Goal: Navigation & Orientation: Understand site structure

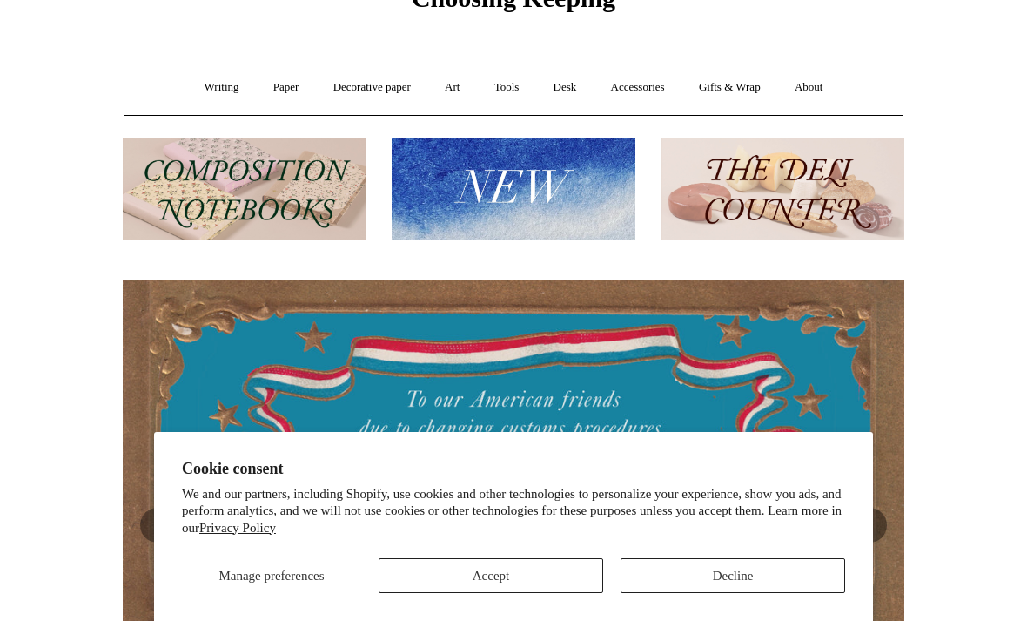
scroll to position [0, 782]
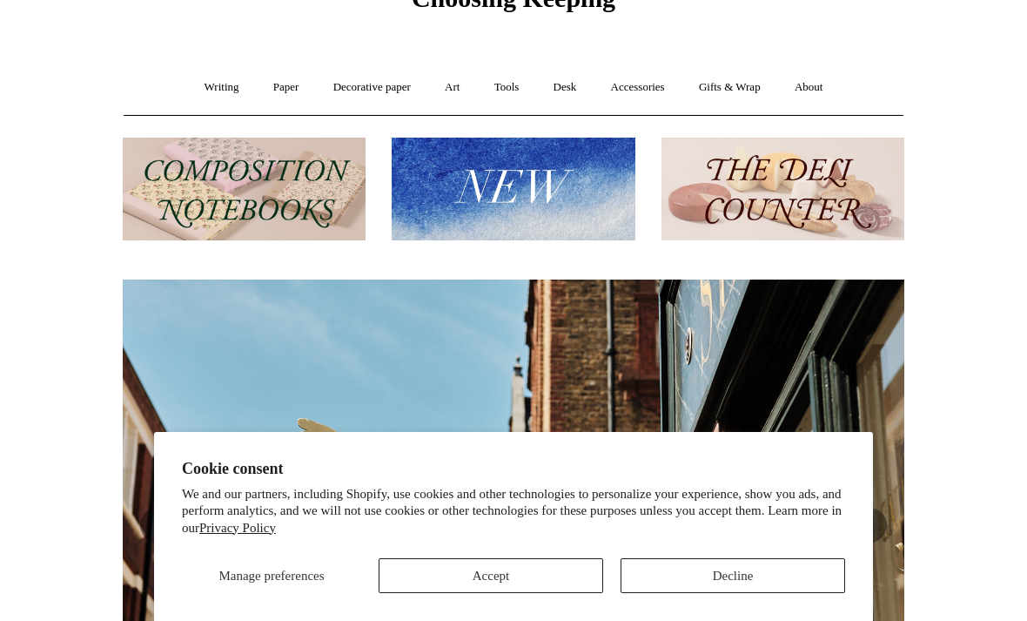
click at [545, 571] on button "Accept" at bounding box center [491, 575] width 225 height 35
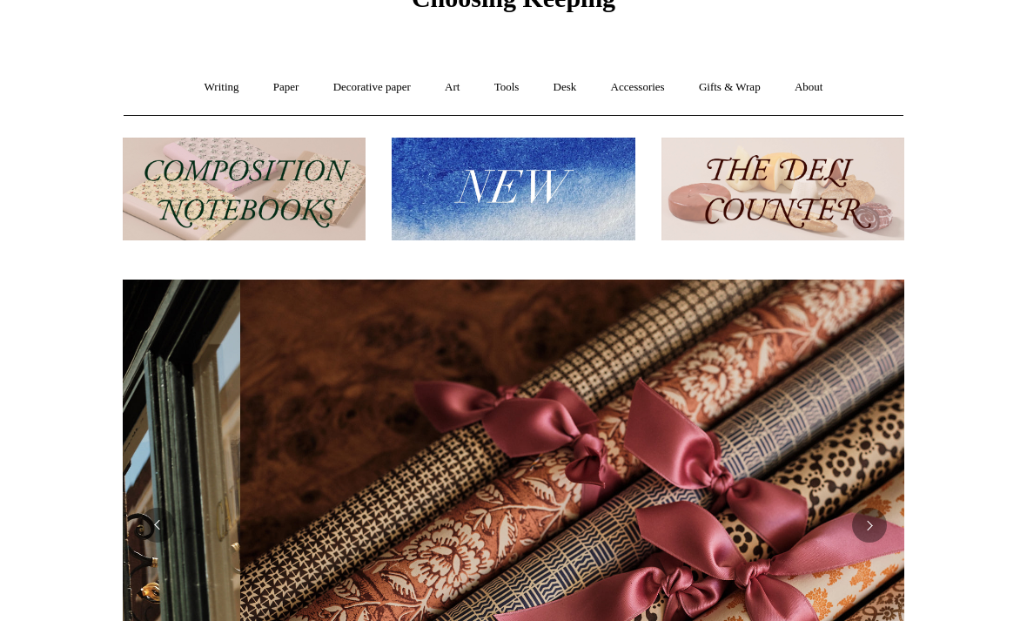
scroll to position [0, 1563]
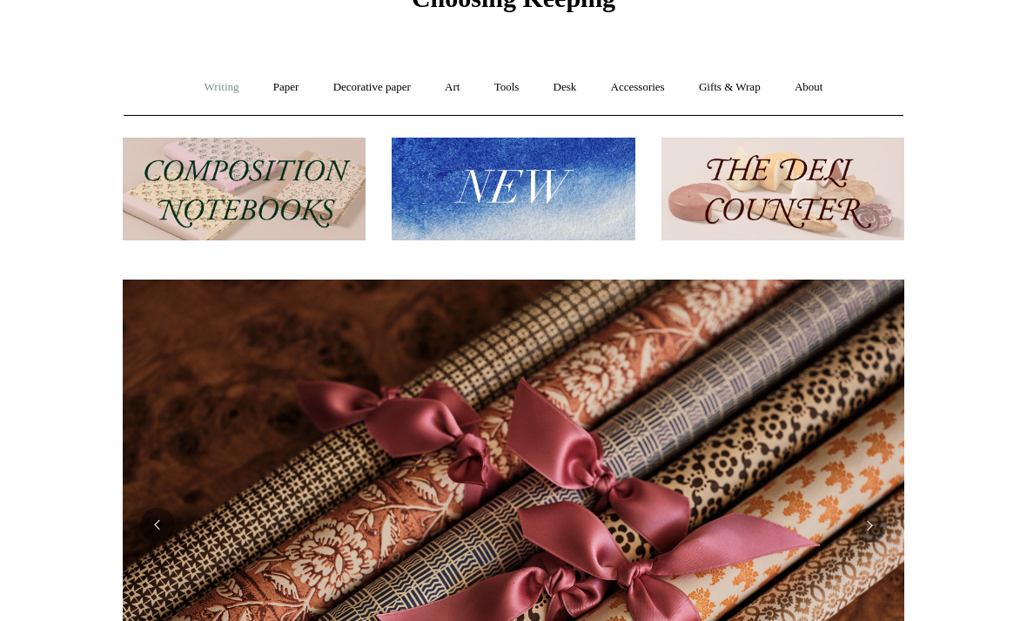
click at [208, 97] on link "Writing +" at bounding box center [222, 87] width 66 height 46
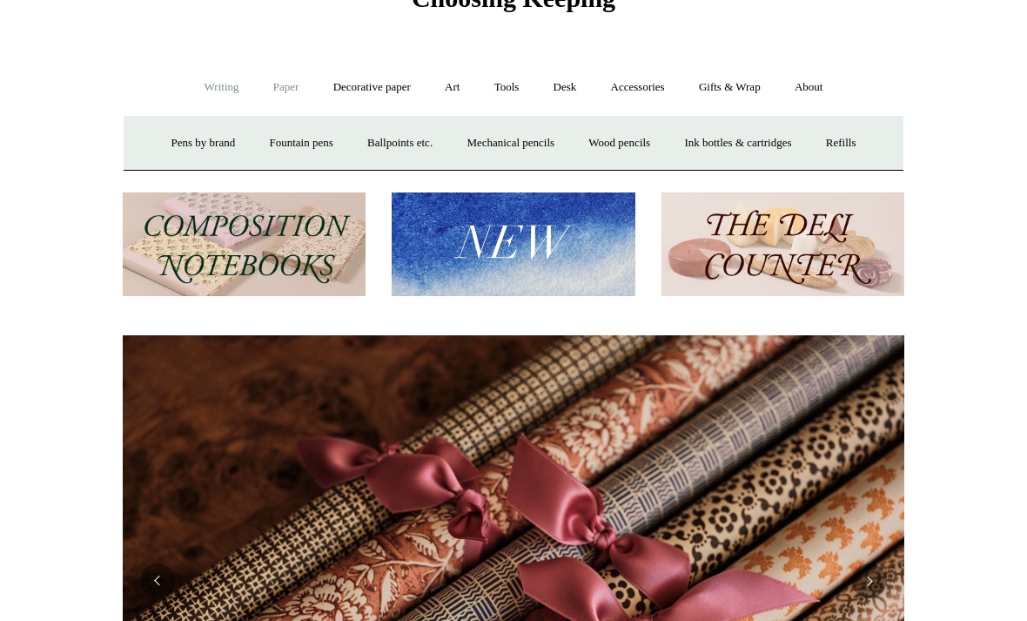
click at [292, 80] on link "Paper +" at bounding box center [286, 87] width 57 height 46
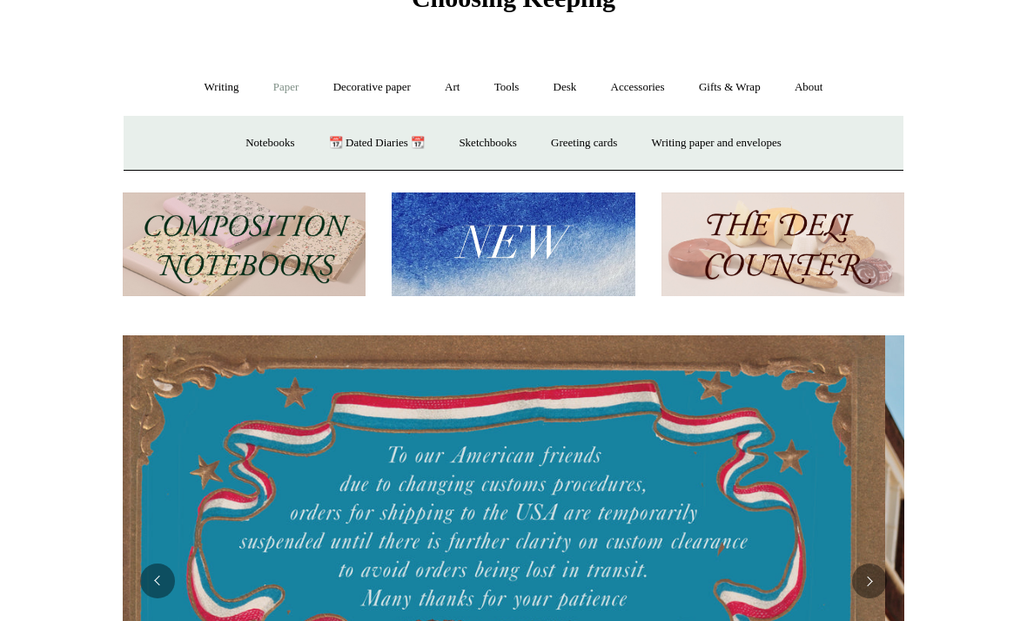
scroll to position [0, 0]
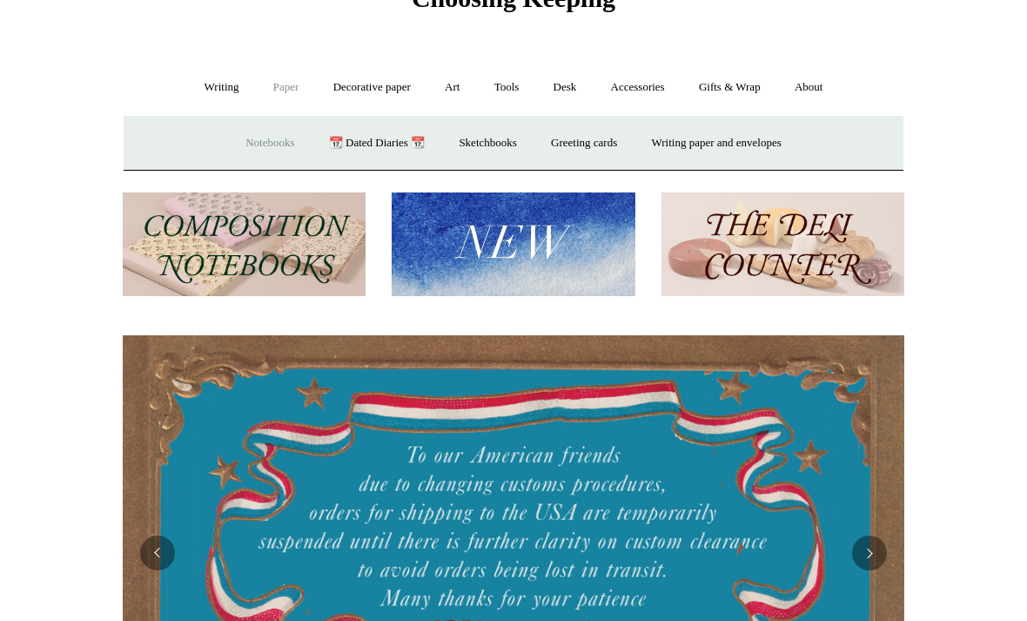
click at [254, 143] on link "Notebooks +" at bounding box center [270, 143] width 80 height 46
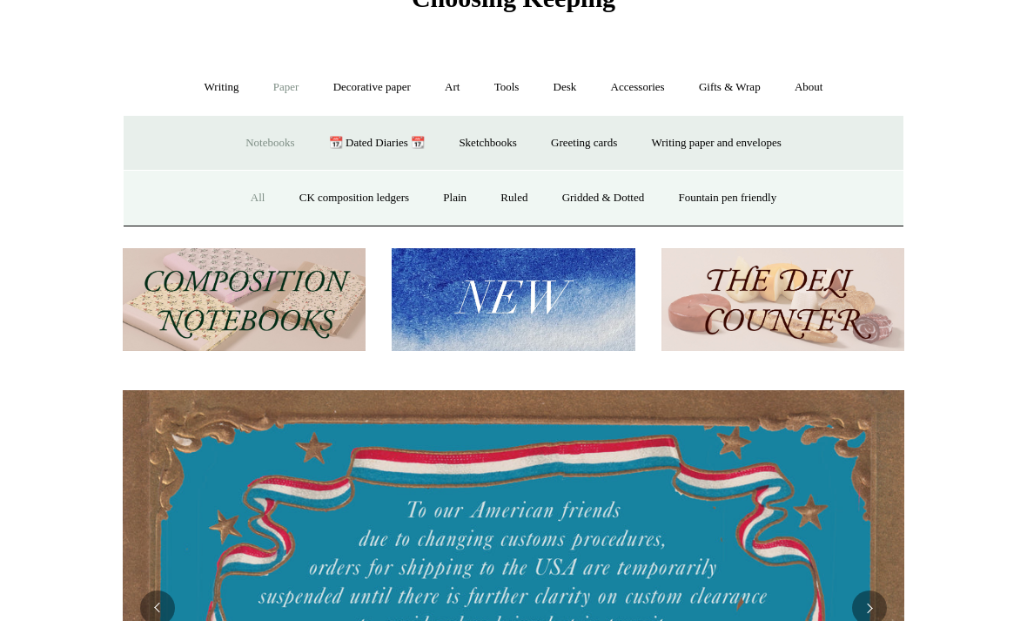
click at [250, 199] on link "All" at bounding box center [258, 198] width 46 height 46
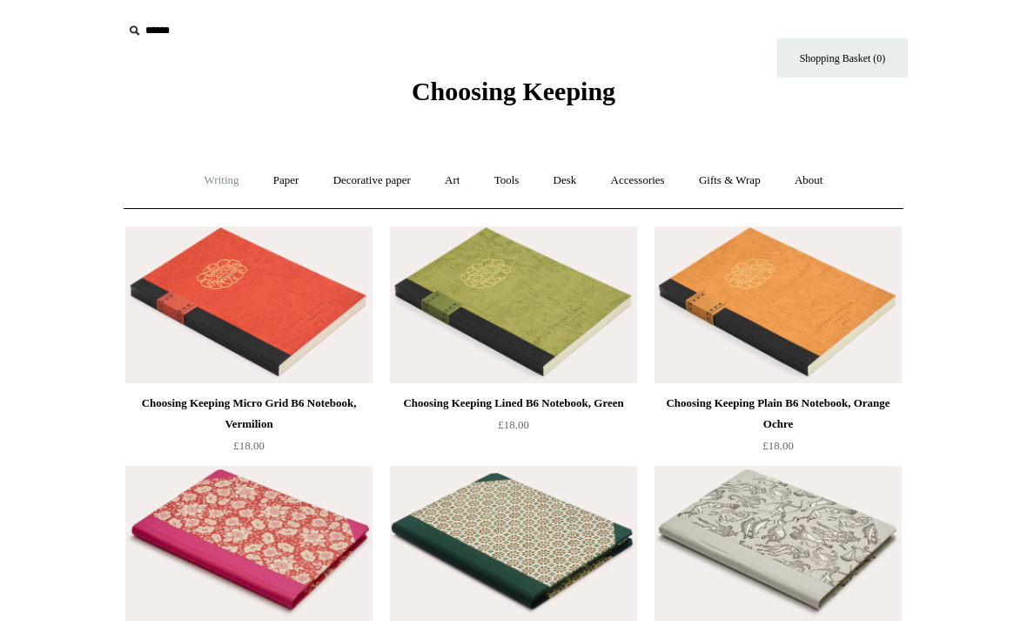
click at [203, 179] on link "Writing +" at bounding box center [222, 181] width 66 height 46
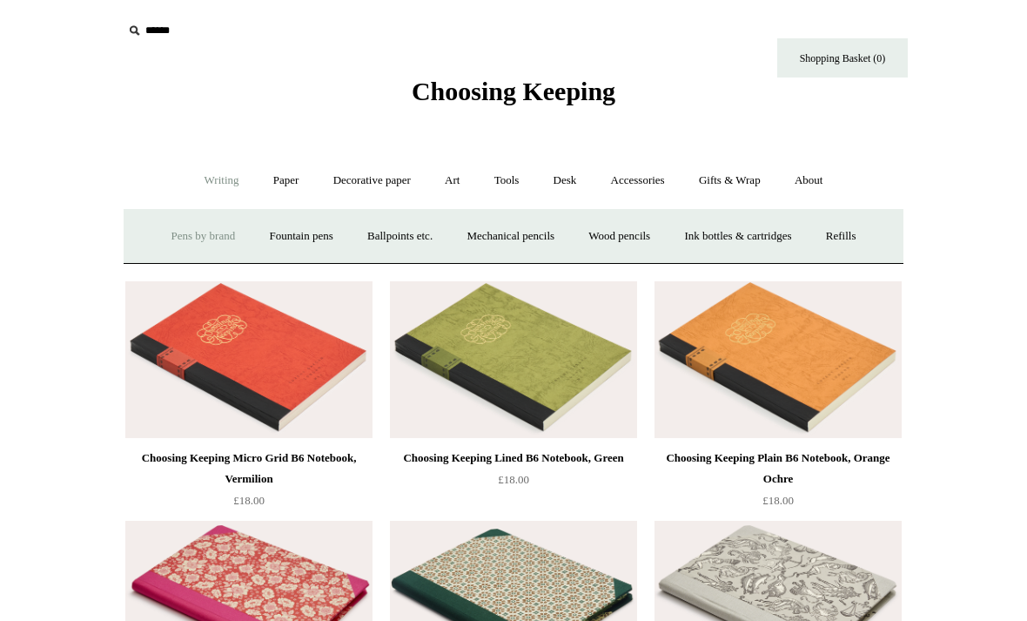
click at [215, 234] on link "Pens by brand +" at bounding box center [204, 236] width 96 height 46
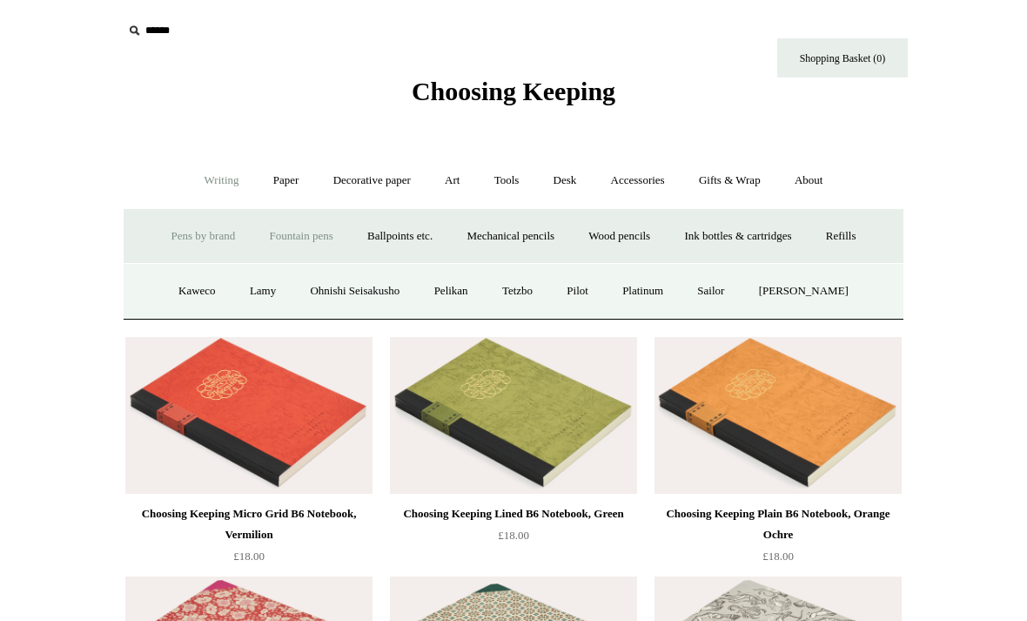
click at [304, 228] on link "Fountain pens +" at bounding box center [300, 236] width 95 height 46
click at [199, 237] on link "Pens by brand +" at bounding box center [204, 236] width 96 height 46
click at [263, 291] on link "Lamy" at bounding box center [262, 291] width 57 height 46
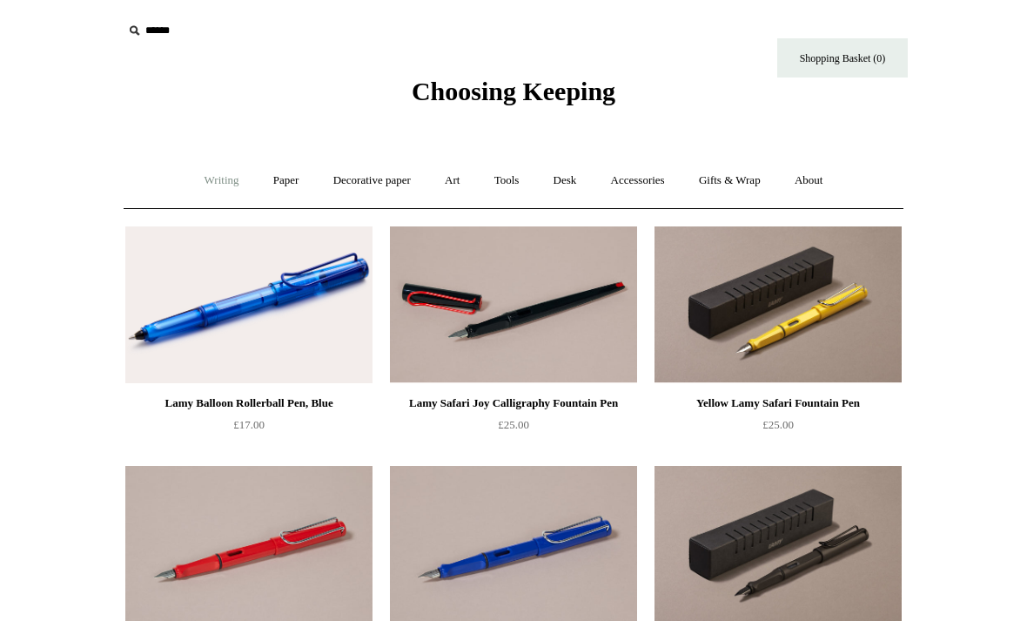
click at [193, 193] on link "Writing +" at bounding box center [222, 181] width 66 height 46
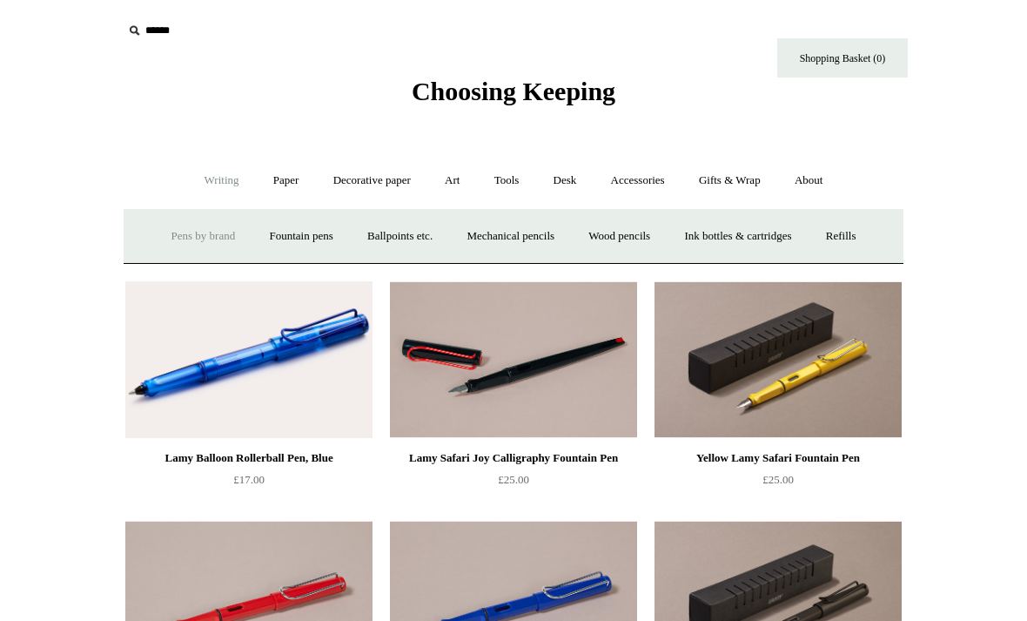
click at [204, 241] on link "Pens by brand +" at bounding box center [204, 236] width 96 height 46
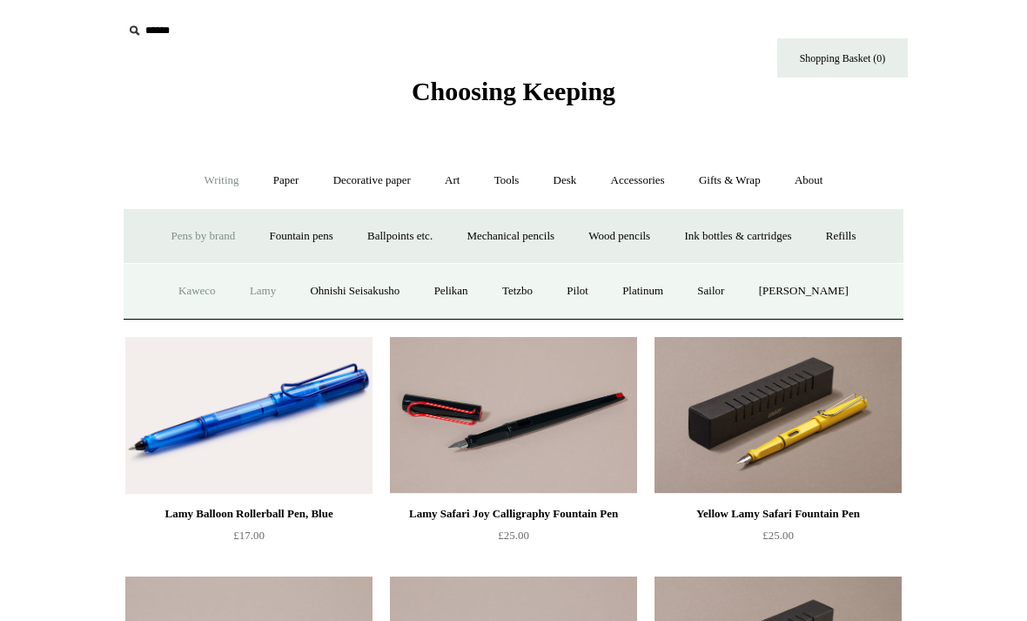
click at [199, 284] on link "Kaweco" at bounding box center [197, 291] width 69 height 46
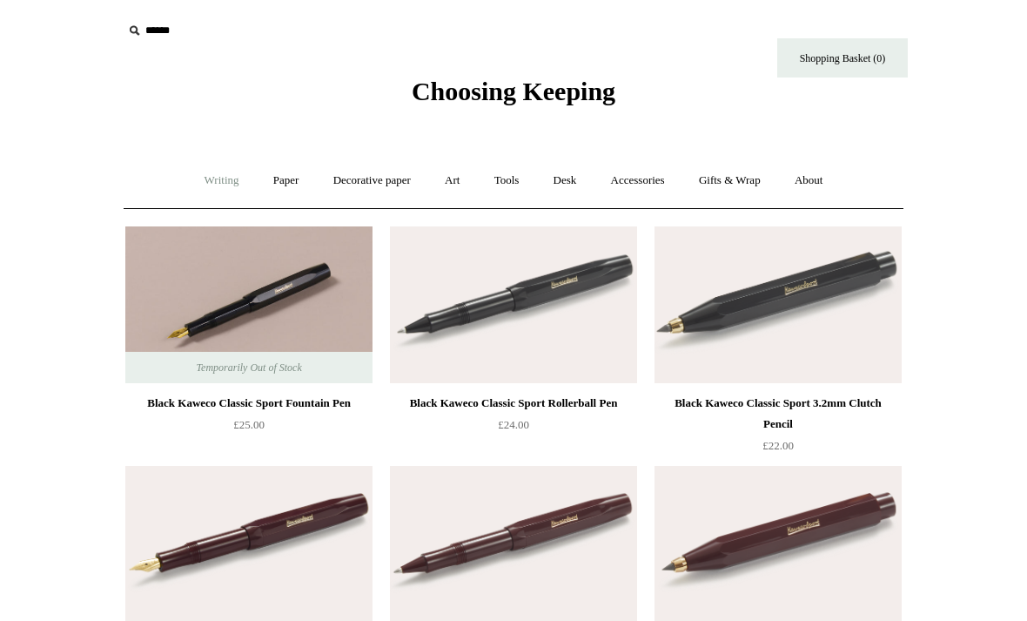
click at [212, 192] on link "Writing +" at bounding box center [222, 181] width 66 height 46
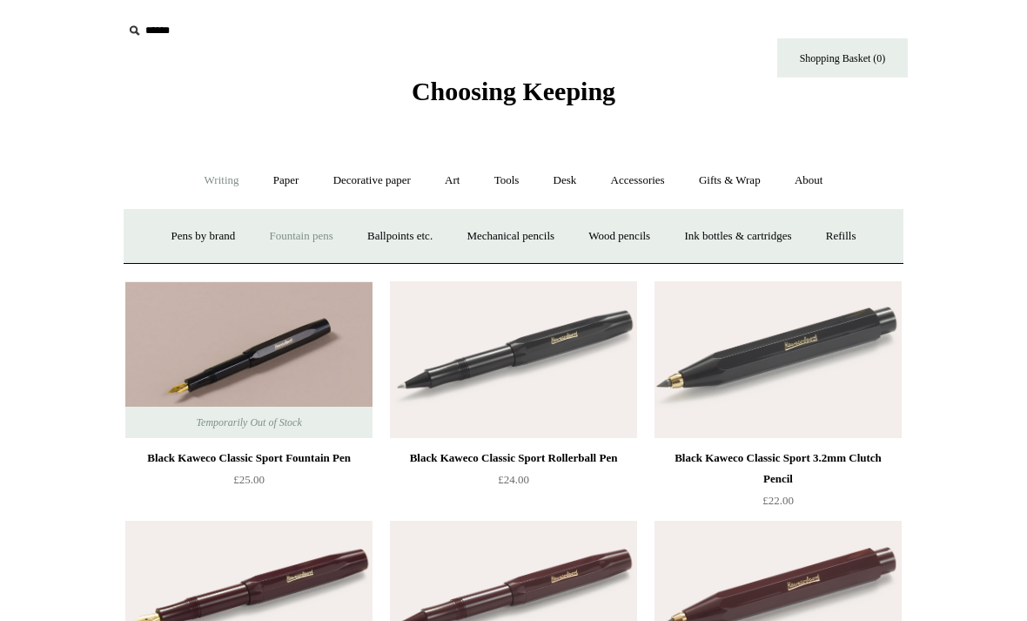
click at [302, 228] on link "Fountain pens +" at bounding box center [300, 236] width 95 height 46
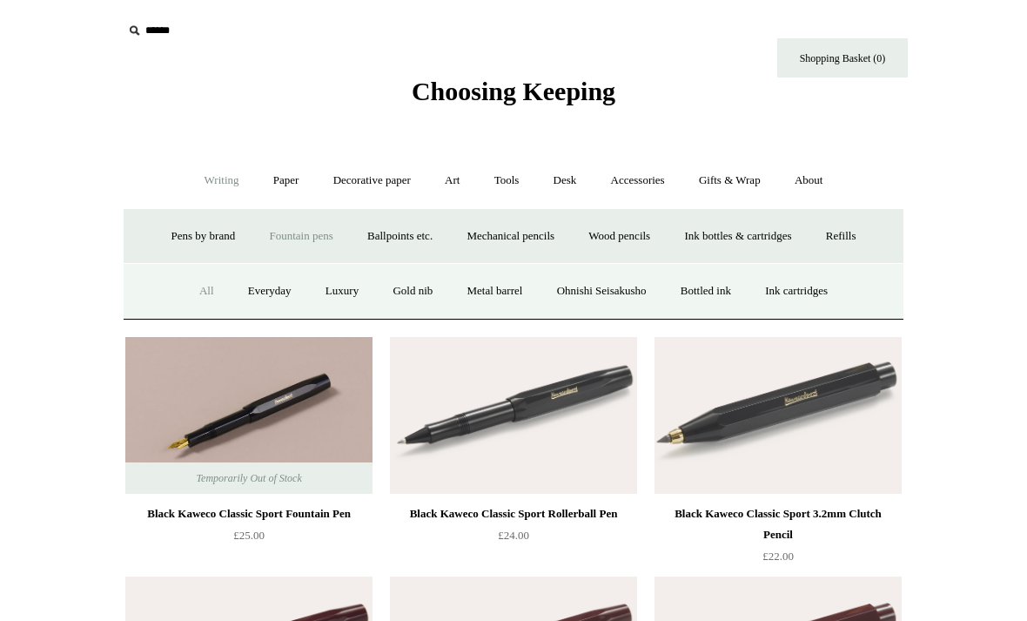
click at [188, 297] on link "All" at bounding box center [207, 291] width 46 height 46
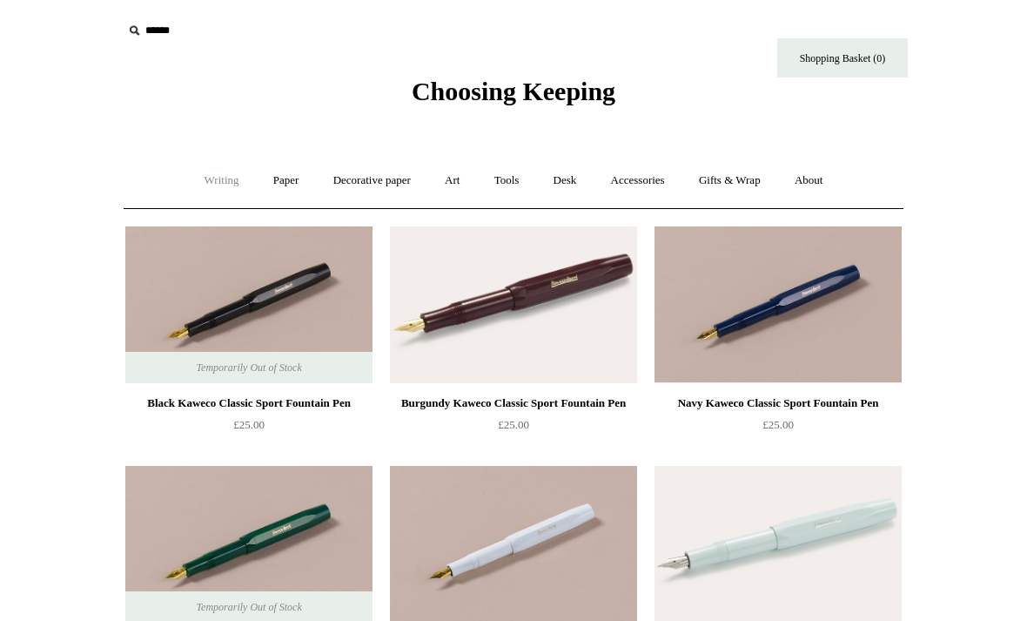
click at [215, 192] on link "Writing +" at bounding box center [222, 181] width 66 height 46
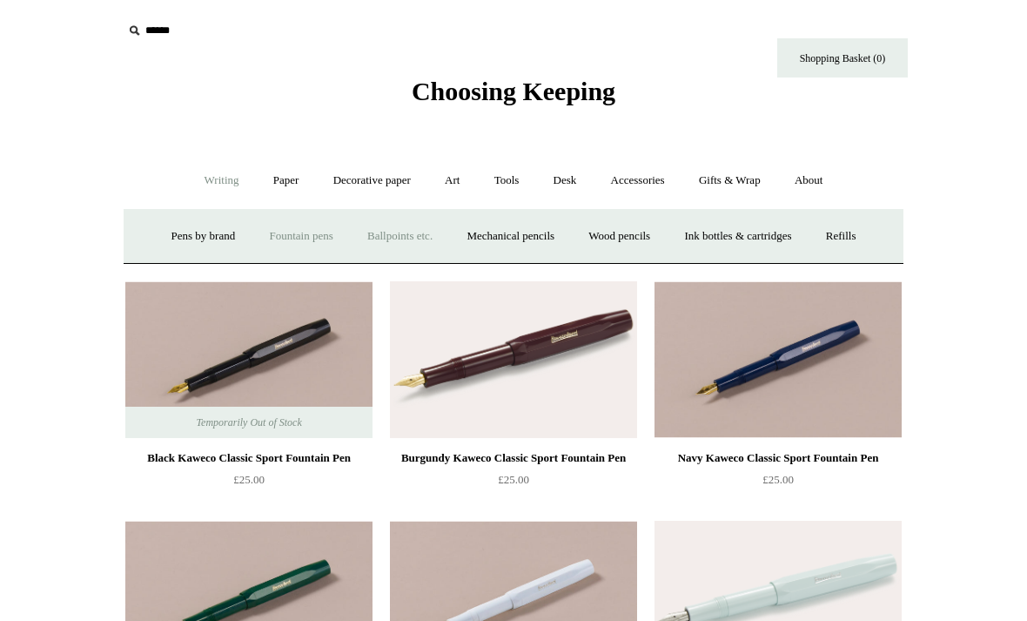
click at [408, 234] on link "Ballpoints etc. +" at bounding box center [400, 236] width 97 height 46
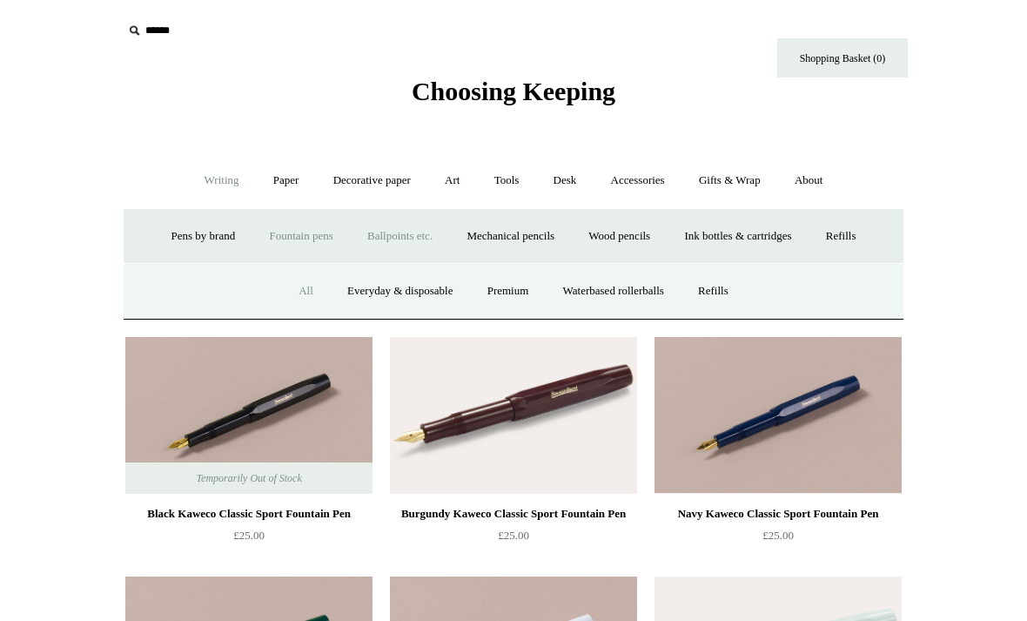
click at [306, 292] on link "All" at bounding box center [306, 291] width 46 height 46
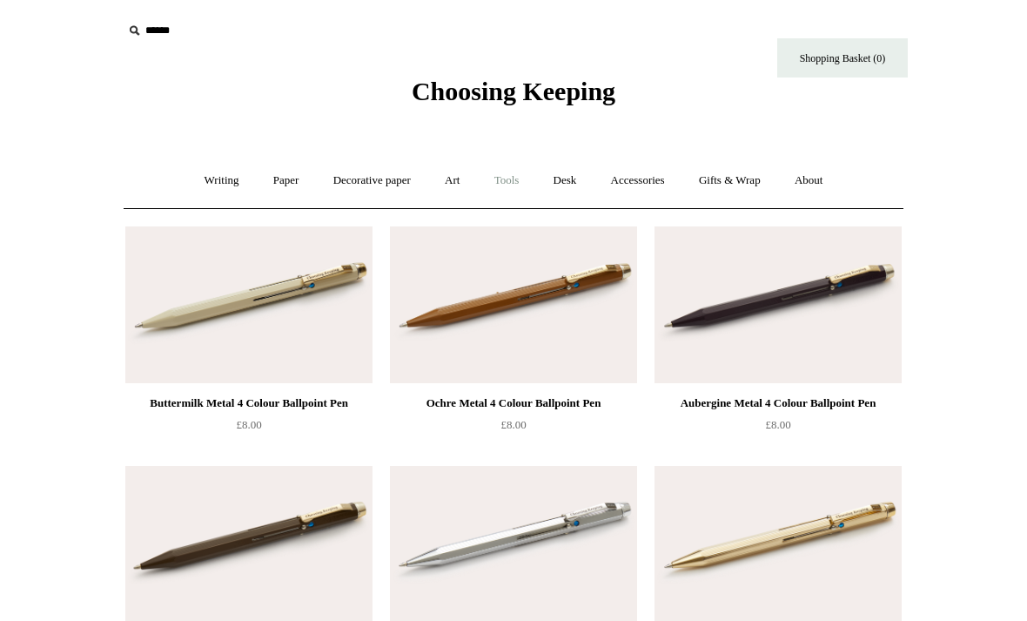
click at [519, 182] on link "Tools +" at bounding box center [507, 181] width 57 height 46
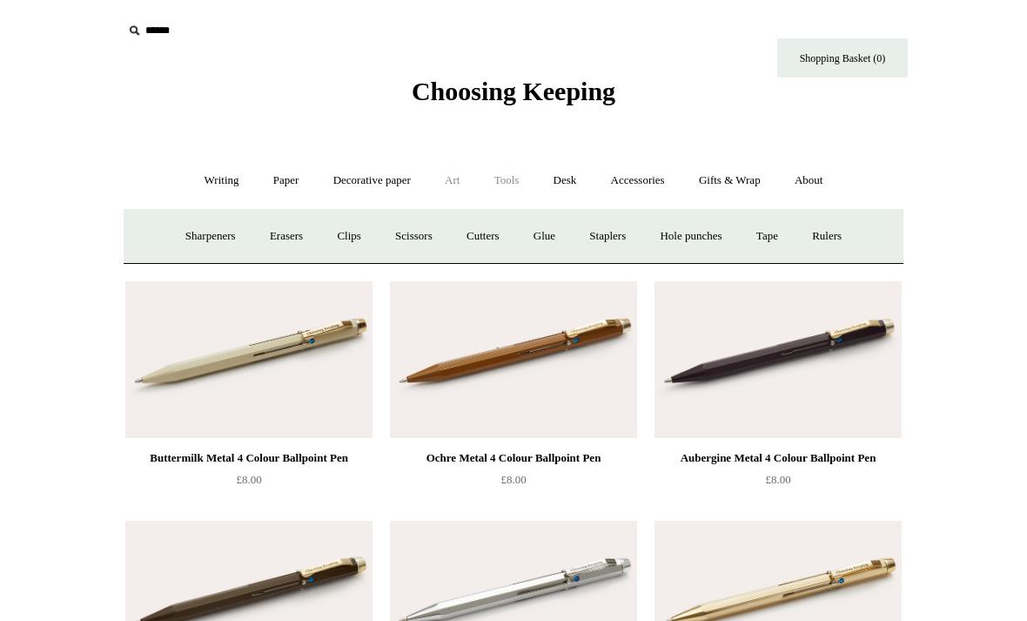
click at [463, 178] on link "Art +" at bounding box center [452, 181] width 46 height 46
click at [655, 172] on link "Accessories +" at bounding box center [637, 181] width 85 height 46
